Goal: Task Accomplishment & Management: Use online tool/utility

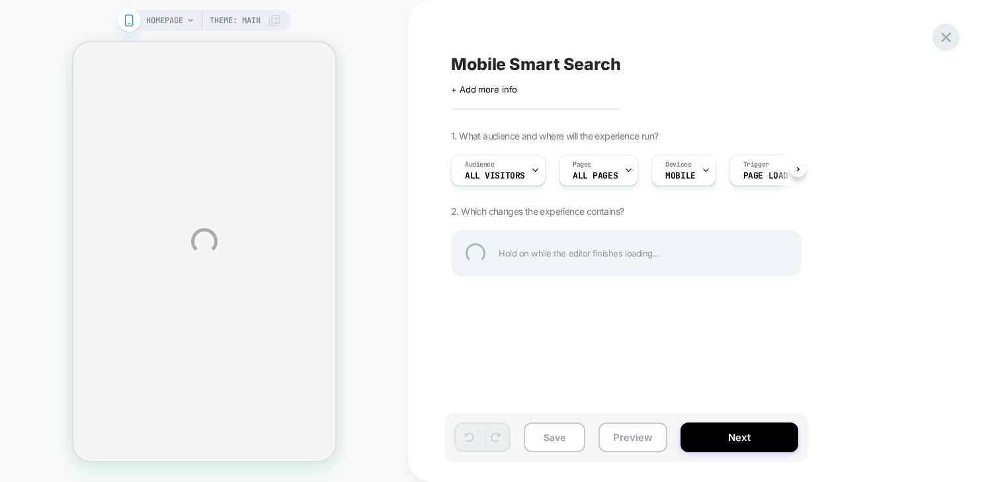
click at [936, 32] on div at bounding box center [945, 37] width 27 height 27
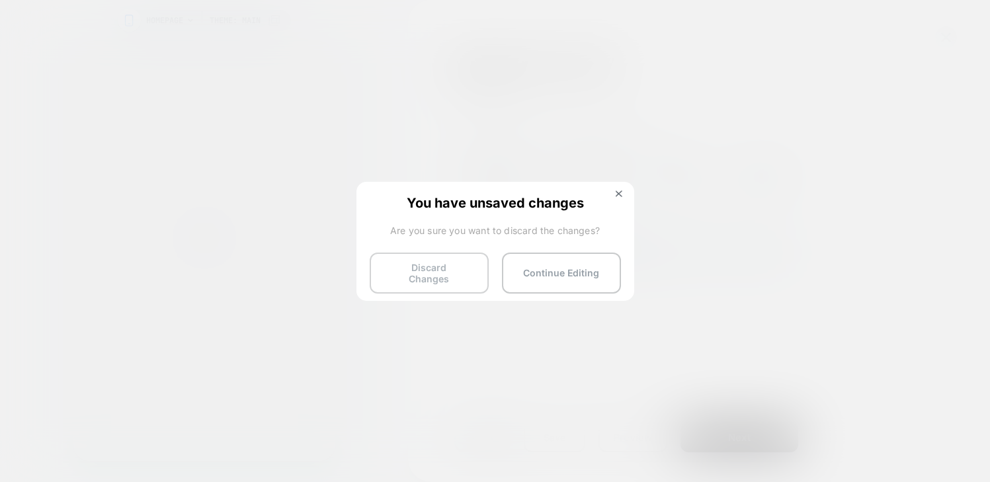
click at [455, 270] on button "Discard Changes" at bounding box center [429, 273] width 119 height 41
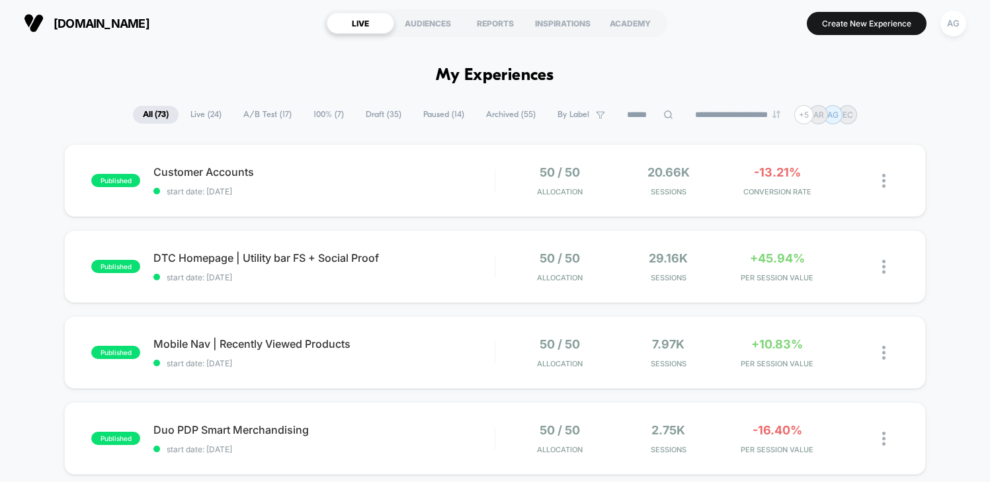
click at [376, 112] on span "Draft ( 35 )" at bounding box center [384, 115] width 56 height 18
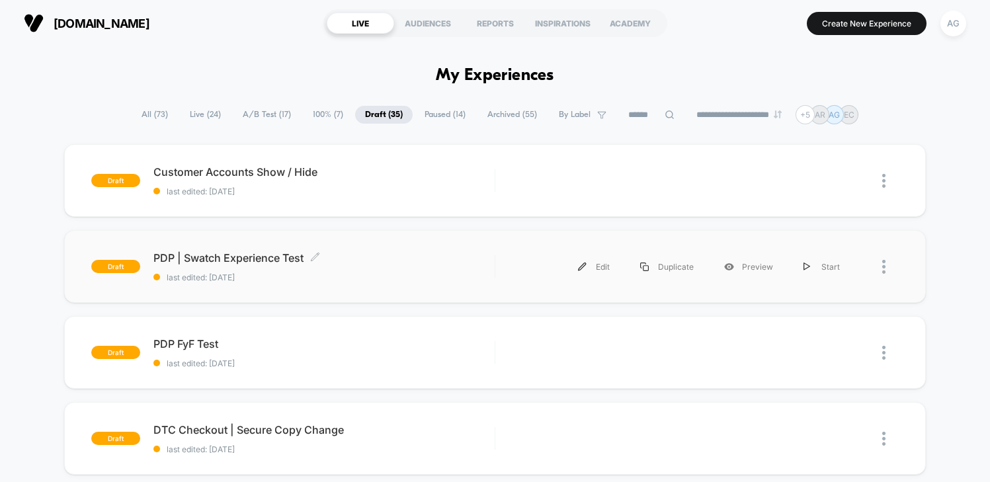
click at [385, 264] on span "PDP | Swatch Experience Test Click to edit experience details" at bounding box center [323, 257] width 341 height 13
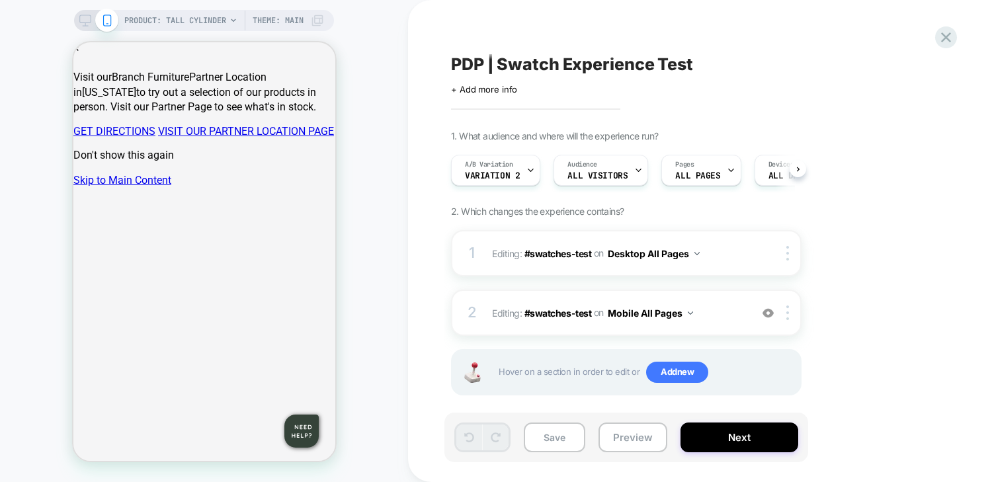
scroll to position [0, 1]
click at [225, 22] on span "PRODUCT: Tall Cylinder" at bounding box center [175, 20] width 102 height 21
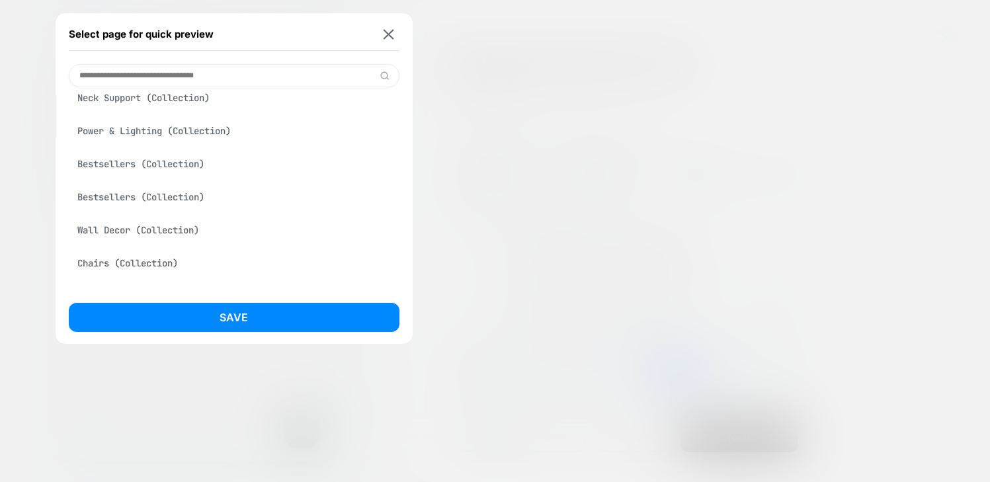
scroll to position [0, 0]
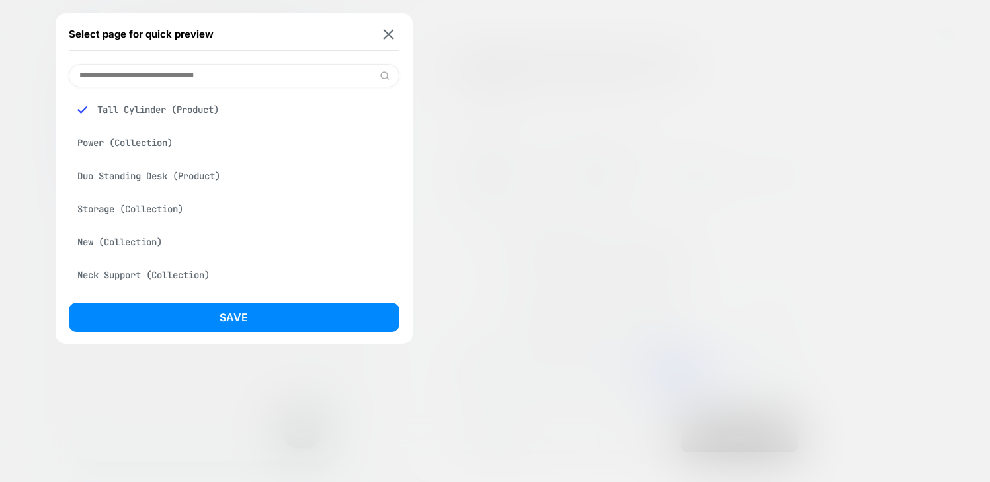
click at [183, 178] on div "Duo Standing Desk (Product)" at bounding box center [234, 175] width 331 height 25
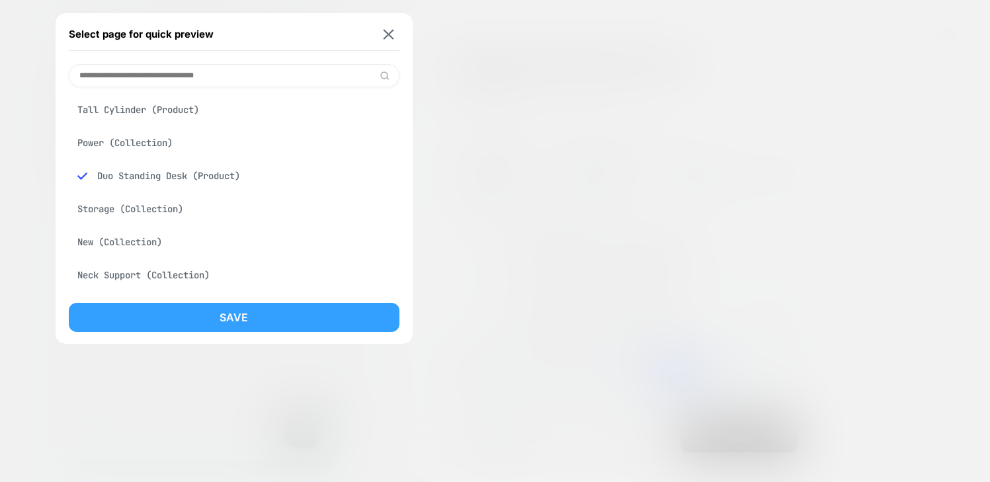
click at [260, 314] on button "Save" at bounding box center [234, 317] width 331 height 29
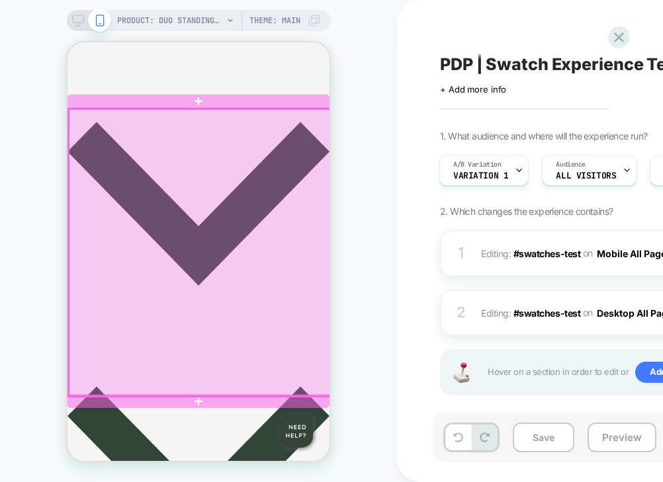
scroll to position [425, 0]
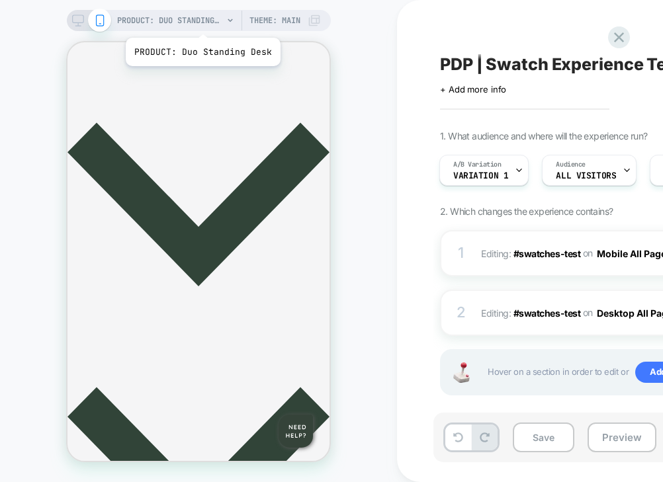
click at [202, 22] on span "PRODUCT: Duo Standing Desk" at bounding box center [170, 20] width 106 height 21
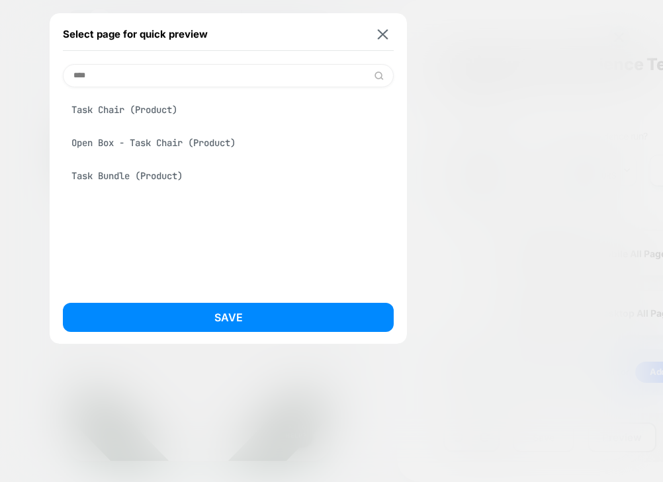
scroll to position [0, 0]
type input "****"
click at [212, 173] on div "Task Bundle (Product)" at bounding box center [228, 175] width 331 height 25
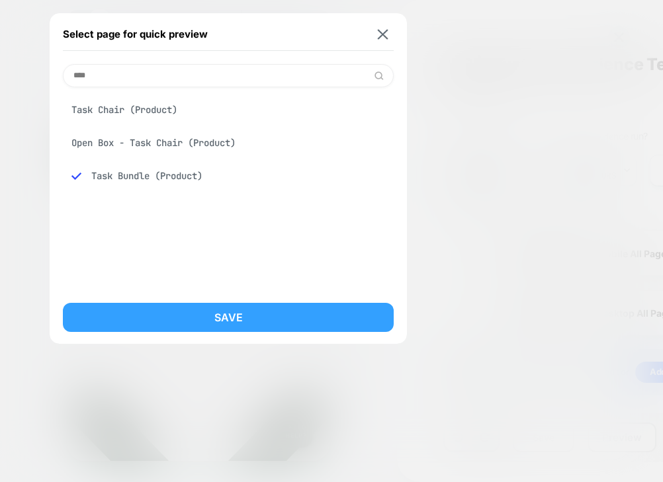
click at [254, 311] on button "Save" at bounding box center [228, 317] width 331 height 29
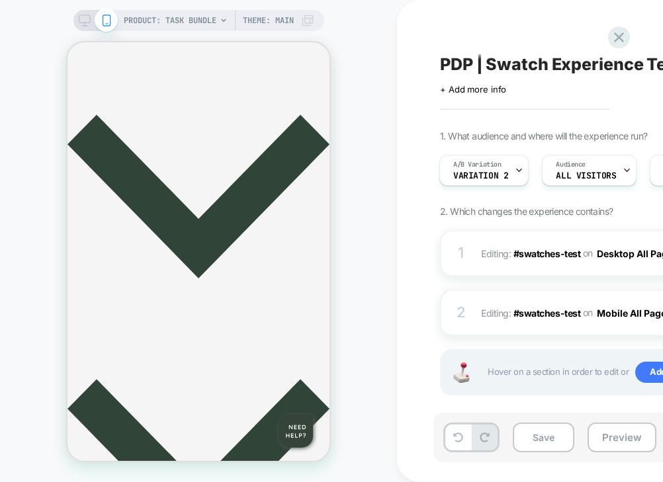
scroll to position [440, 0]
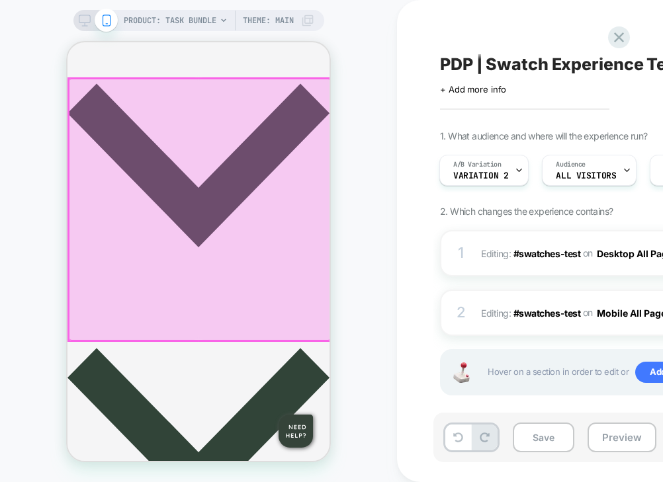
scroll to position [435, 0]
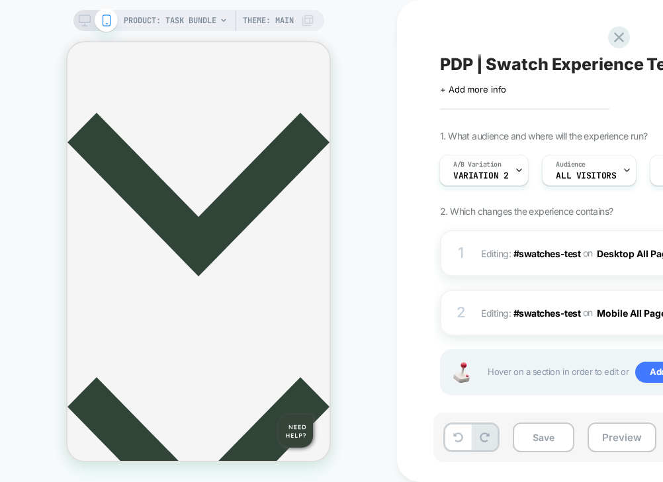
click at [280, 15] on span "Theme: MAIN" at bounding box center [268, 20] width 51 height 21
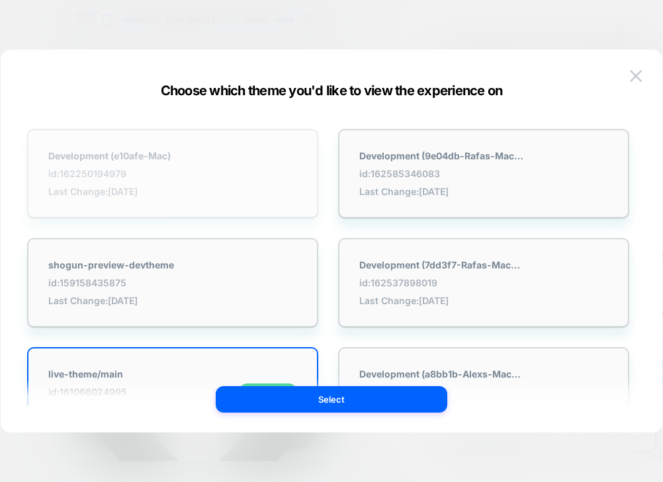
click at [167, 177] on span "id: 162250194979" at bounding box center [109, 173] width 122 height 11
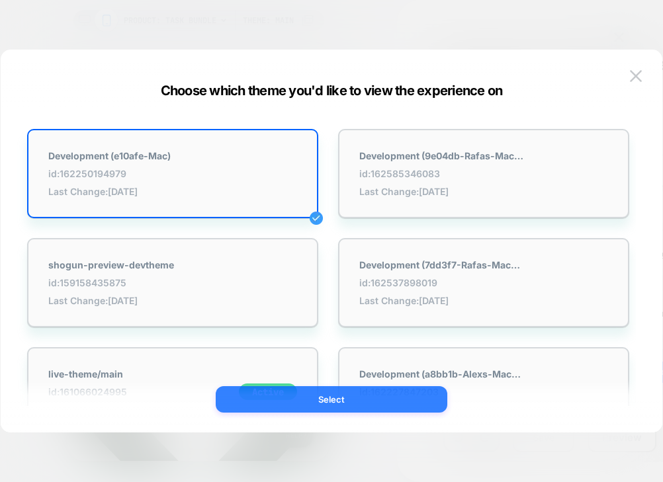
click at [370, 398] on button "Select" at bounding box center [331, 399] width 231 height 26
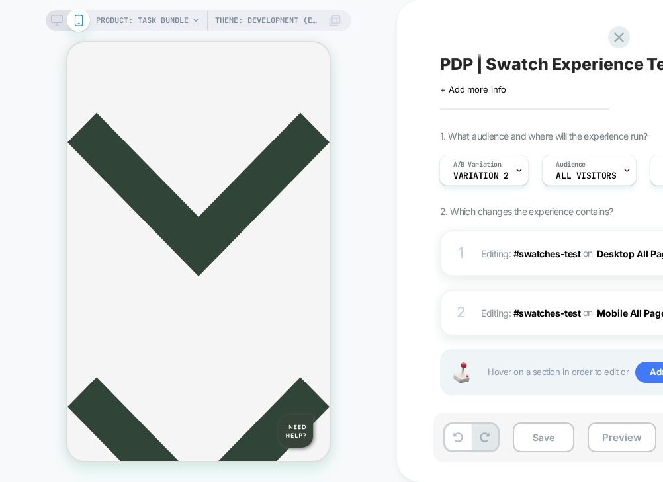
scroll to position [0, 1]
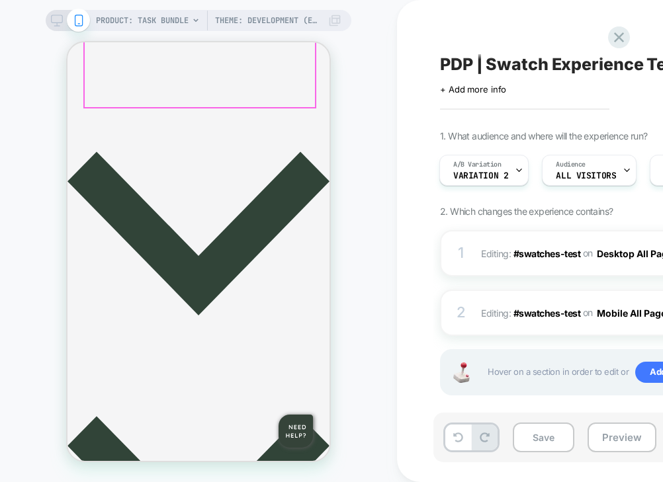
scroll to position [423, 0]
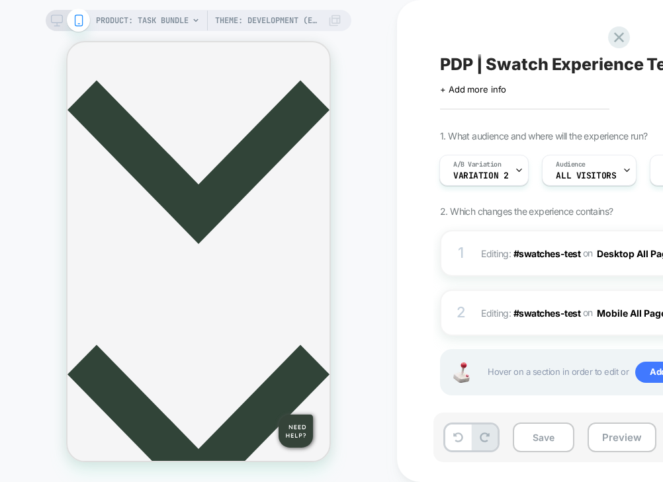
scroll to position [471, 0]
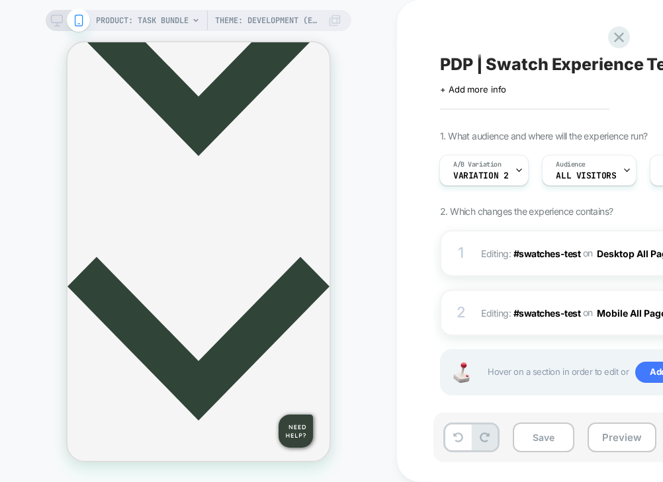
scroll to position [604, 0]
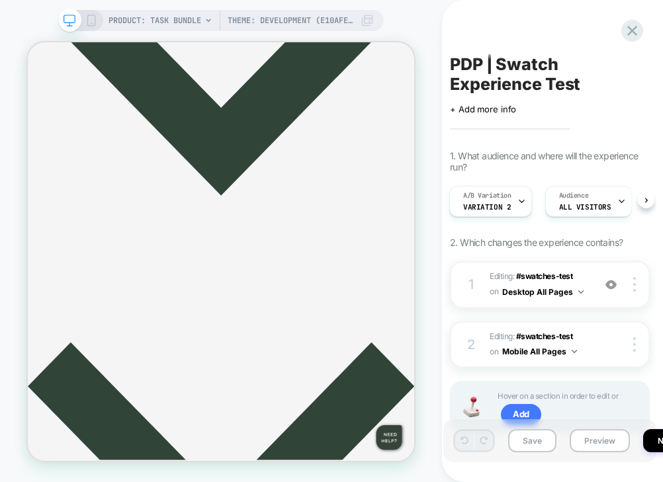
scroll to position [631, 0]
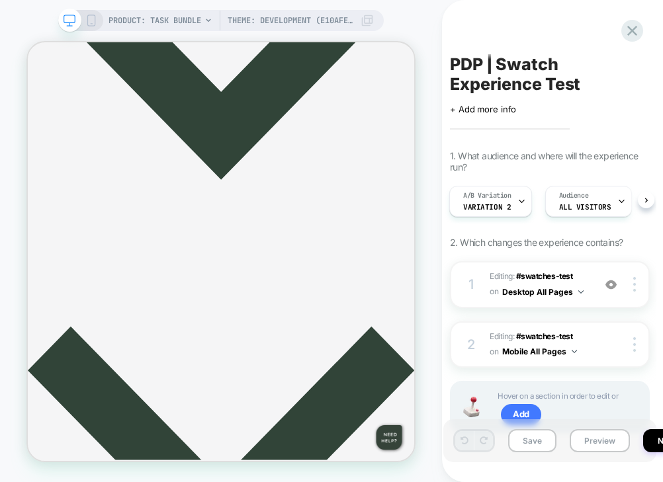
click at [197, 26] on span "PRODUCT: Task Bundle" at bounding box center [154, 20] width 93 height 21
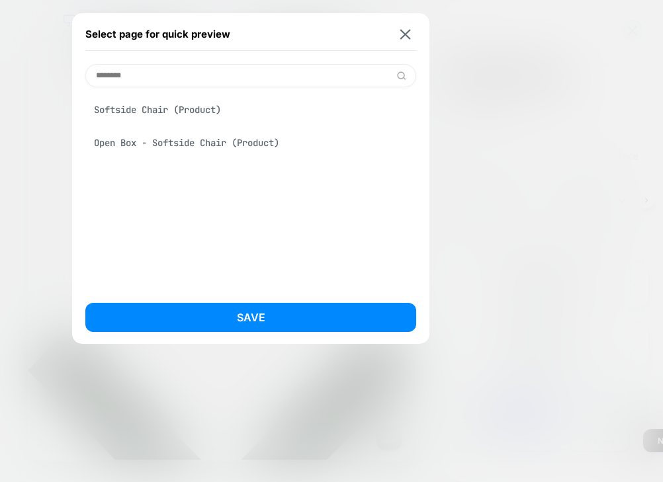
type input "********"
click at [243, 118] on div "Softside Chair (Product)" at bounding box center [250, 109] width 331 height 25
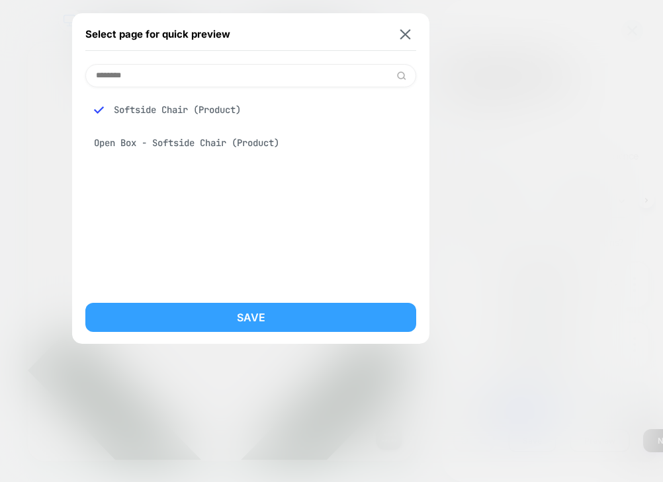
click at [311, 315] on button "Save" at bounding box center [250, 317] width 331 height 29
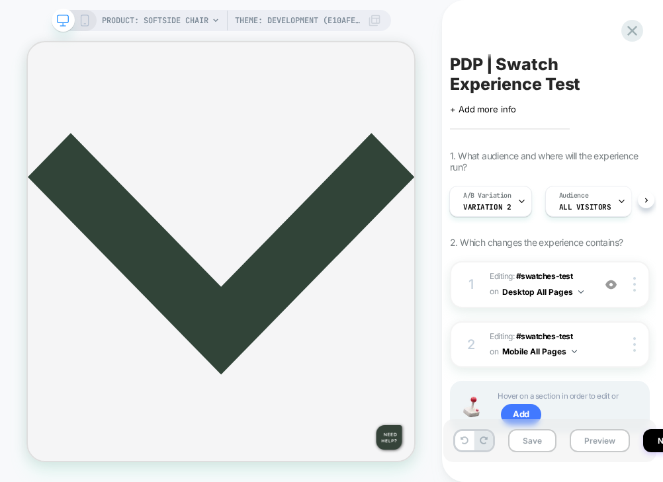
scroll to position [616, 0]
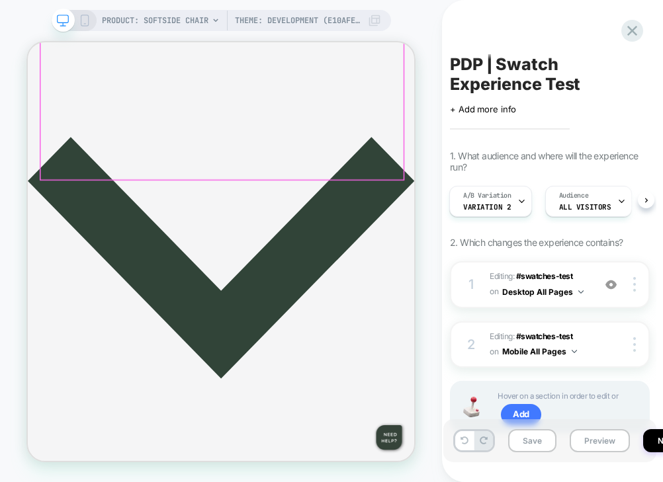
scroll to position [438, 0]
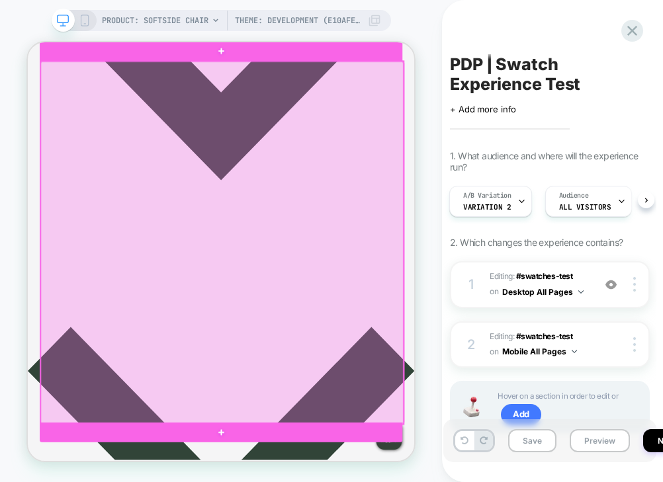
scroll to position [644, 0]
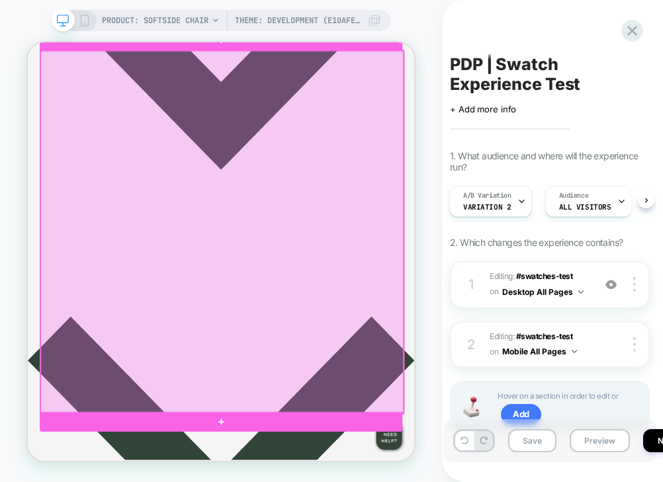
click at [265, 216] on div at bounding box center [286, 295] width 483 height 483
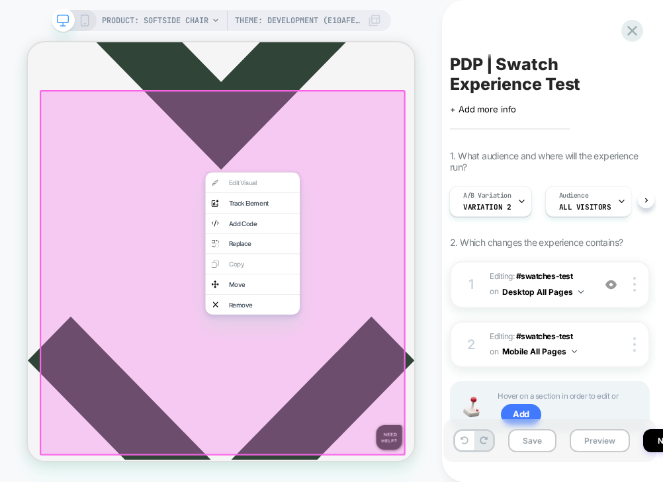
click at [229, 212] on div at bounding box center [287, 349] width 487 height 487
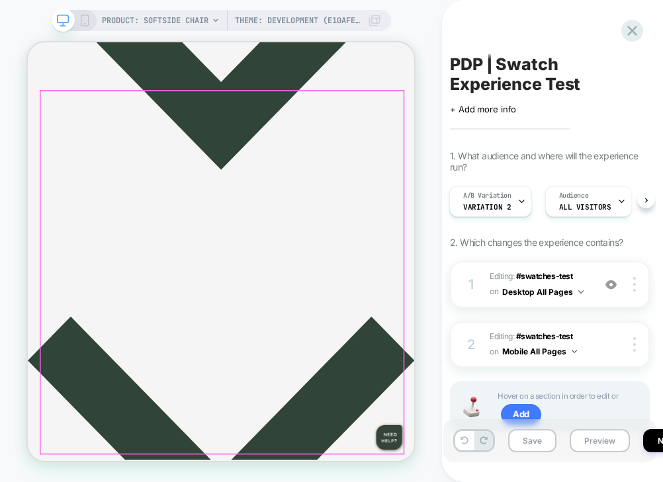
click at [221, 213] on div at bounding box center [286, 349] width 483 height 483
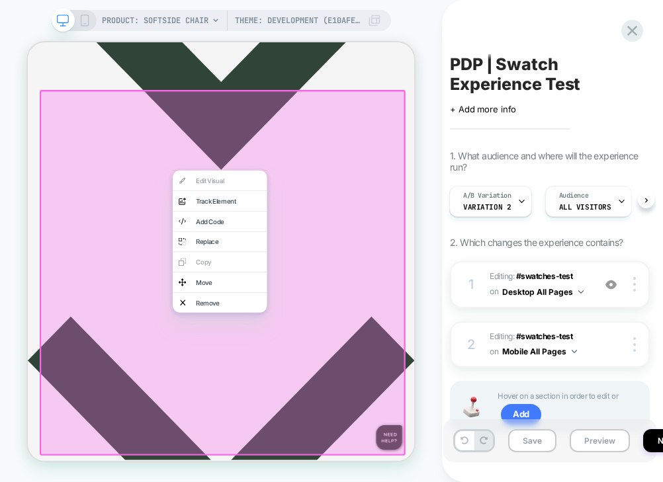
click at [194, 212] on div at bounding box center [287, 349] width 487 height 487
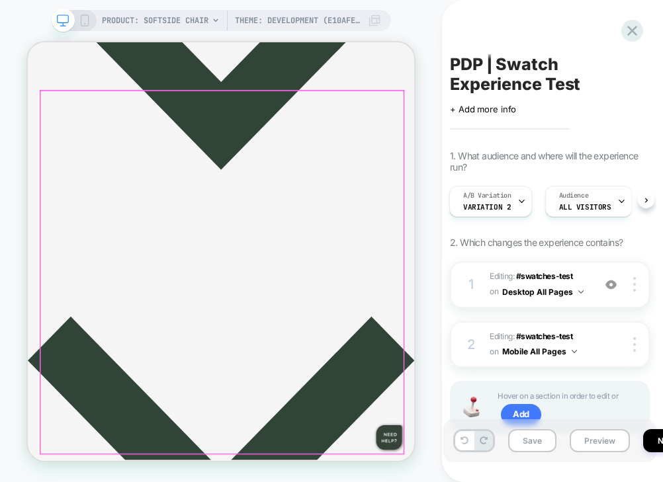
click at [194, 212] on div at bounding box center [286, 349] width 483 height 483
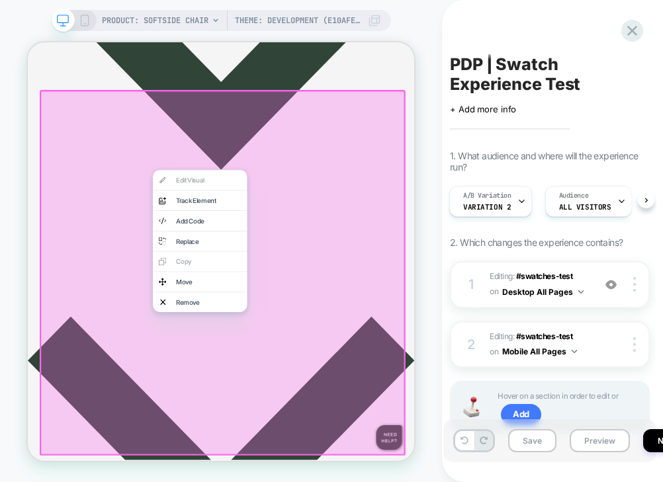
click at [194, 173] on div at bounding box center [287, 349] width 487 height 487
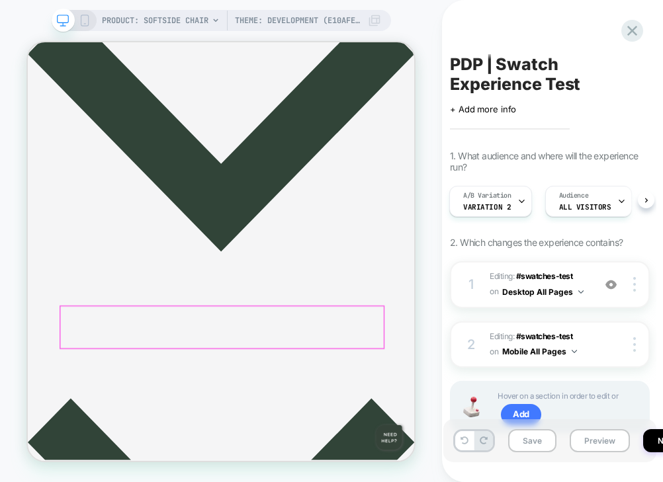
scroll to position [534, 0]
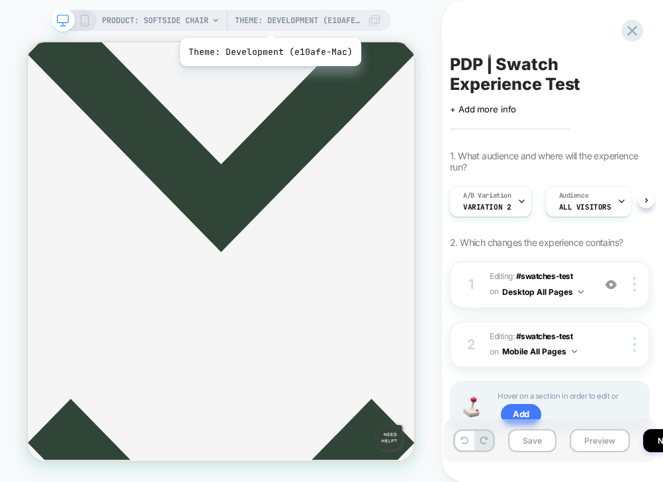
click at [272, 20] on span "Theme: Development (e10afe-Mac)" at bounding box center [298, 20] width 126 height 21
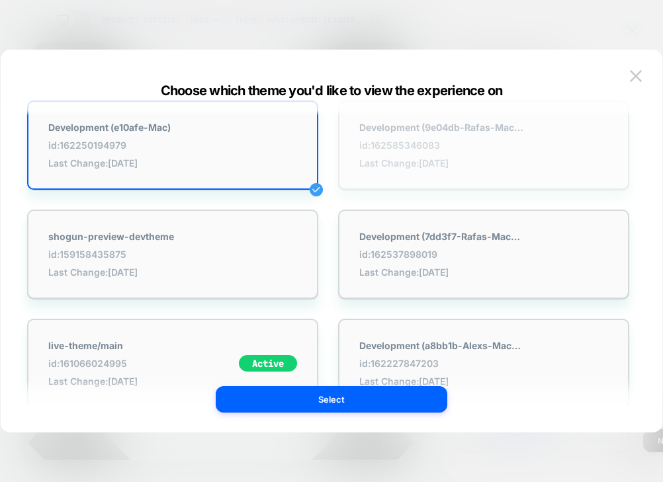
scroll to position [46, 0]
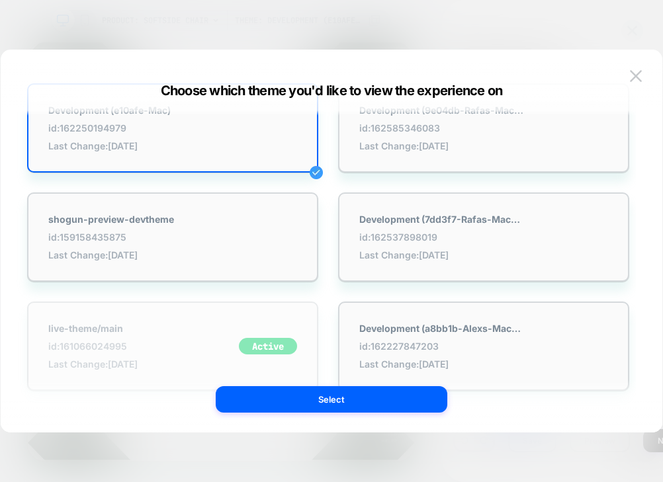
click at [239, 319] on div "live-theme/main id: 161066024995 Last Change: [DATE] Active" at bounding box center [172, 346] width 291 height 89
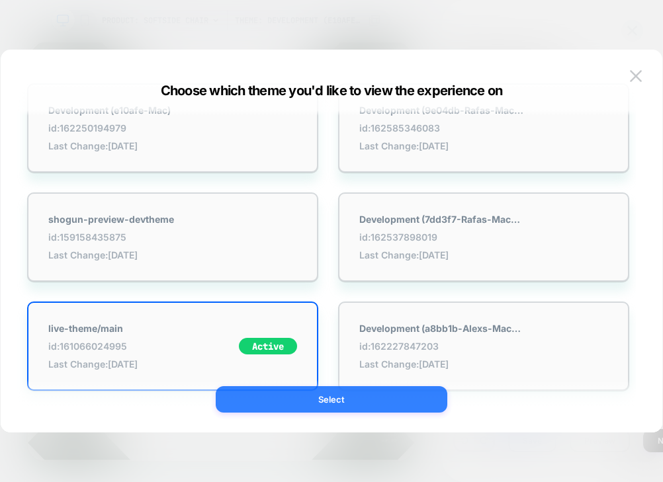
click at [364, 399] on button "Select" at bounding box center [331, 399] width 231 height 26
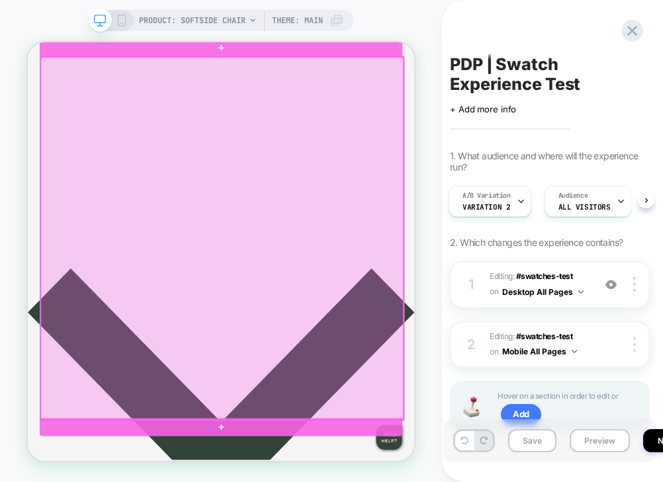
scroll to position [0, 0]
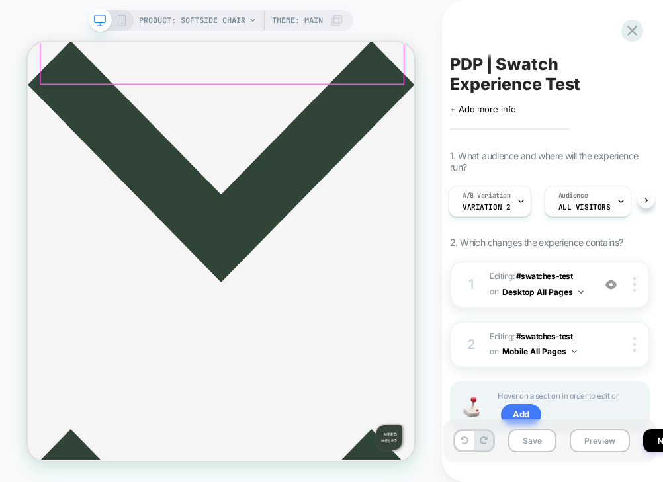
scroll to position [666, 0]
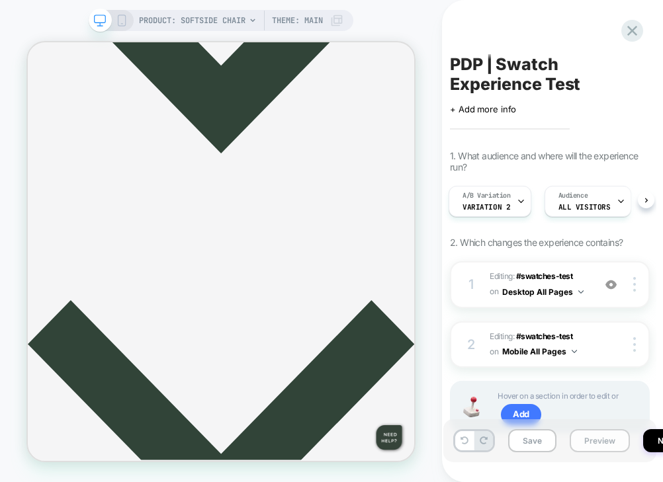
click at [603, 445] on button "Preview" at bounding box center [599, 440] width 60 height 23
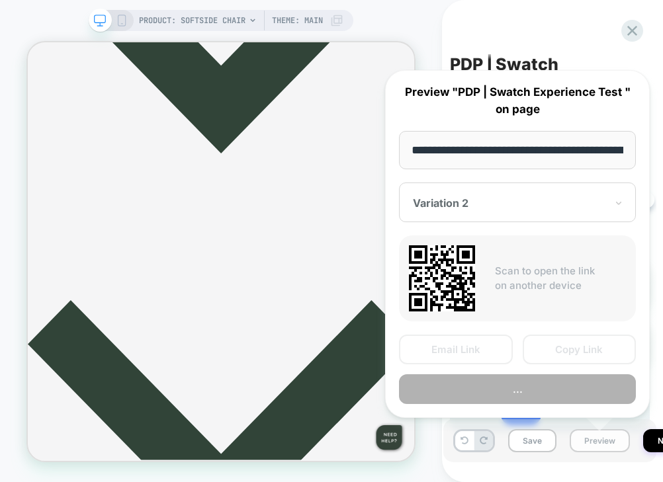
scroll to position [0, 191]
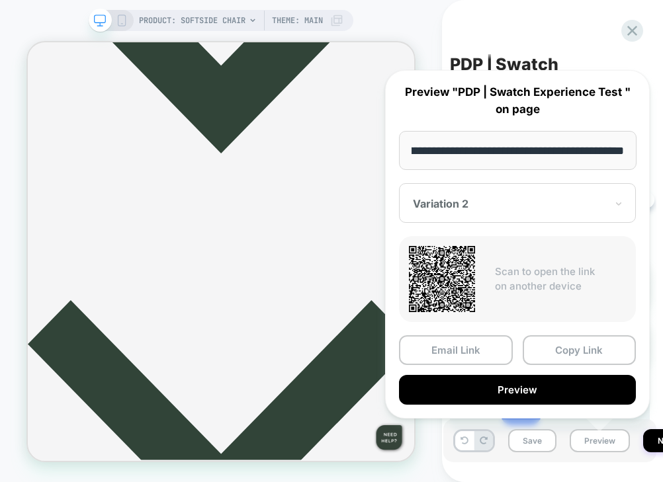
click at [558, 153] on input "**********" at bounding box center [517, 150] width 237 height 39
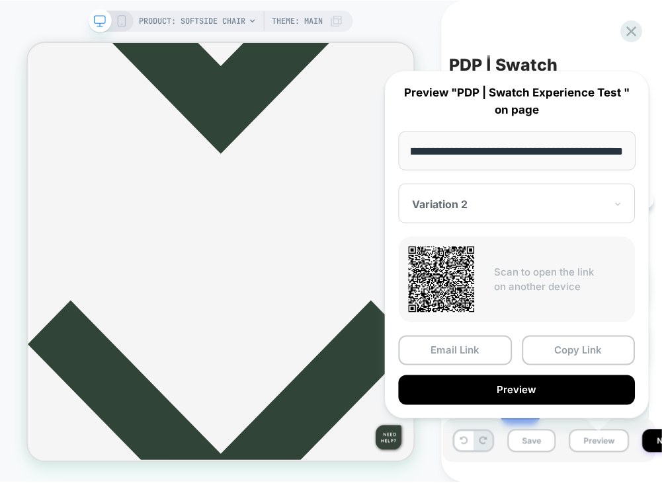
scroll to position [0, 0]
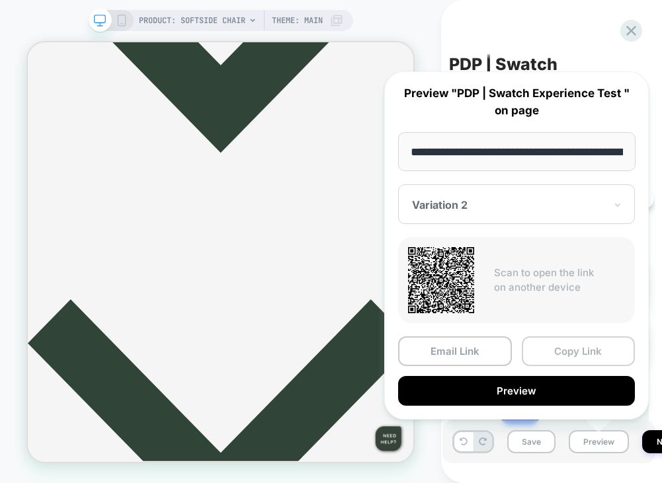
click at [568, 358] on button "Copy Link" at bounding box center [579, 352] width 114 height 30
